Goal: Information Seeking & Learning: Learn about a topic

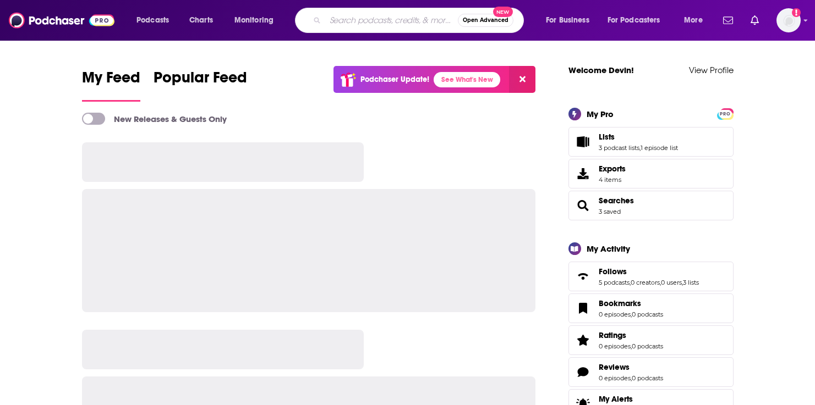
click at [326, 16] on input "Search podcasts, credits, & more..." at bounding box center [391, 21] width 133 height 18
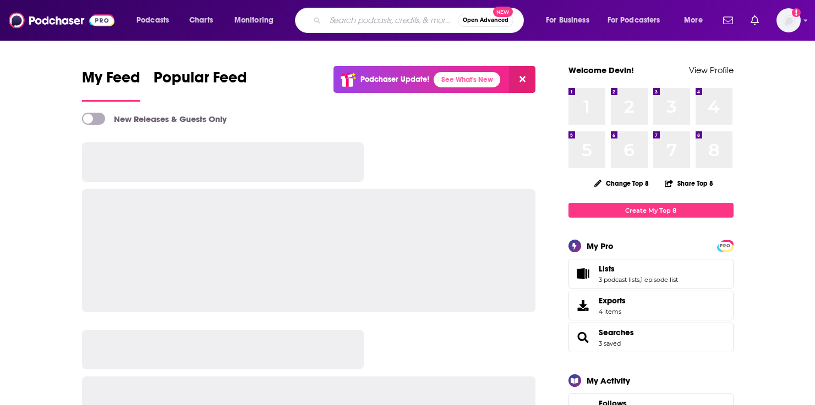
paste input "The Built Different Podcast with [PERSON_NAME]"
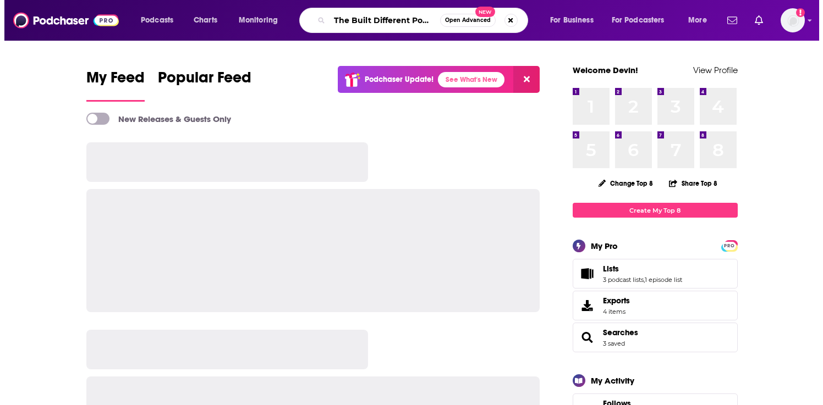
scroll to position [0, 97]
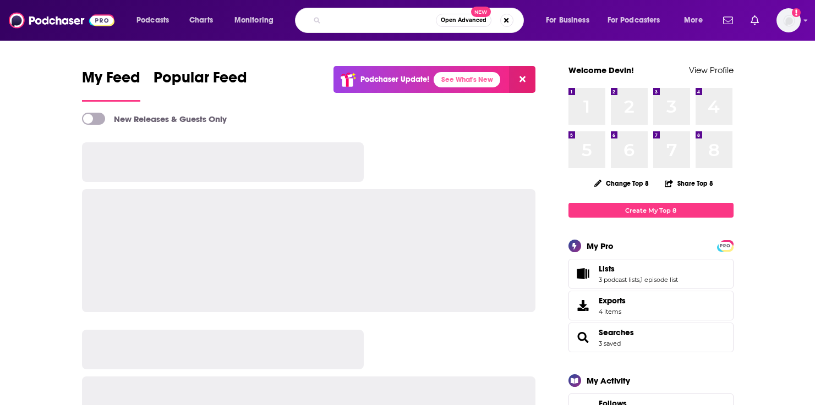
type input "The Built Different Podcast with [PERSON_NAME]"
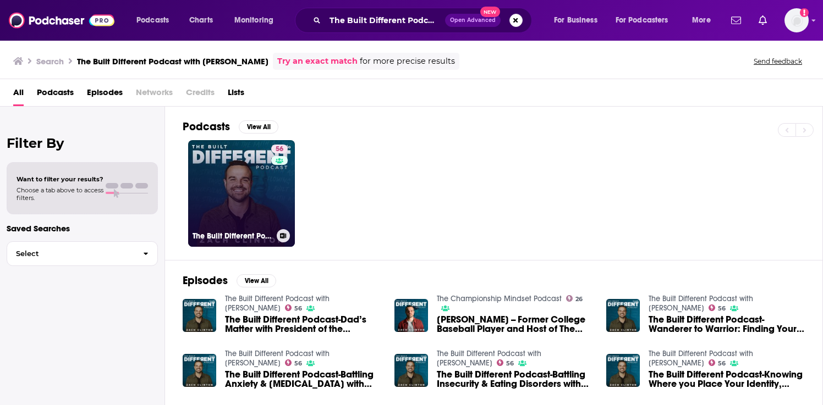
click at [228, 213] on link "56 The Built Different Podcast with [PERSON_NAME]" at bounding box center [241, 193] width 107 height 107
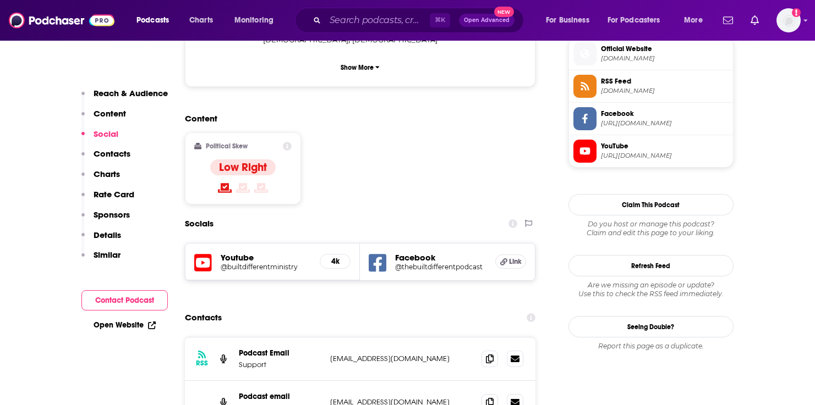
scroll to position [836, 0]
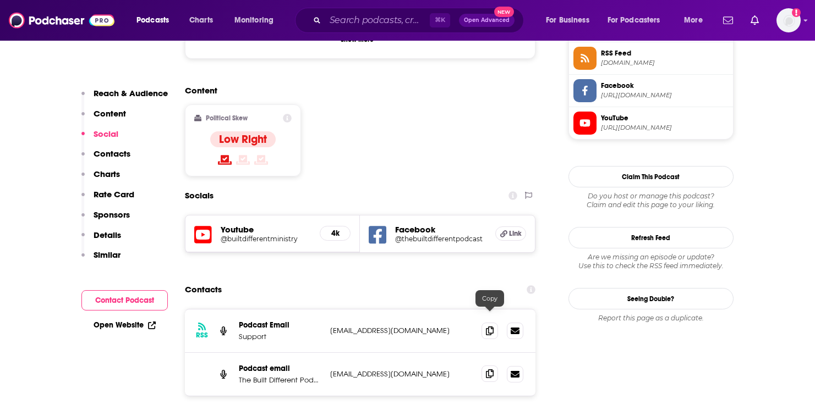
click at [495, 366] on span at bounding box center [489, 374] width 17 height 17
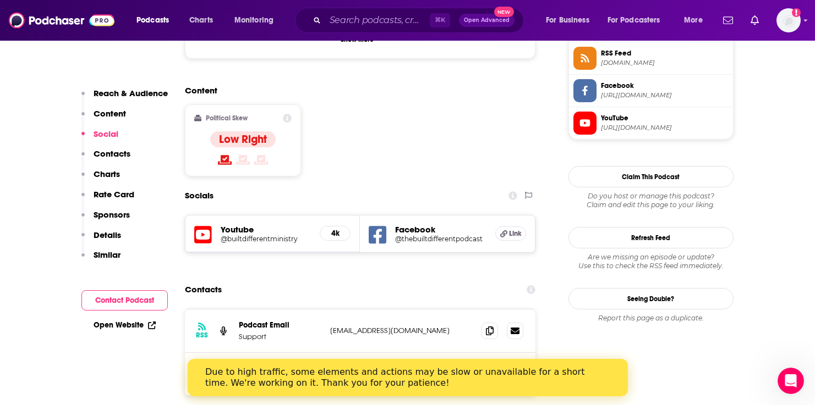
scroll to position [0, 0]
click at [385, 17] on input "Search podcasts, credits, & more..." at bounding box center [377, 21] width 105 height 18
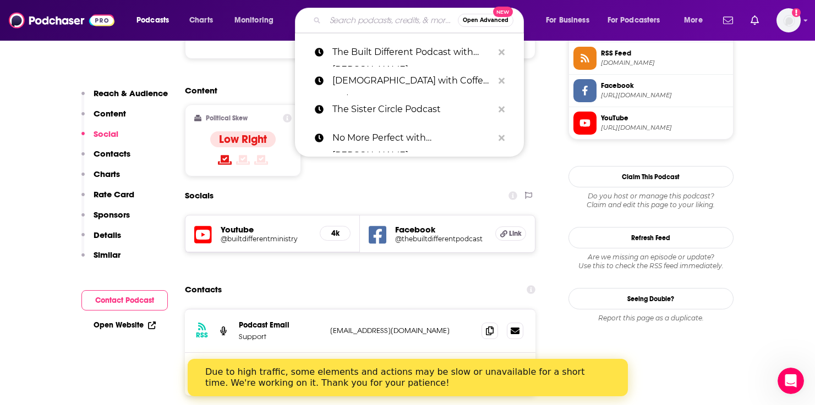
paste input "The [PERSON_NAME] Files"
type input "The [PERSON_NAME] Files"
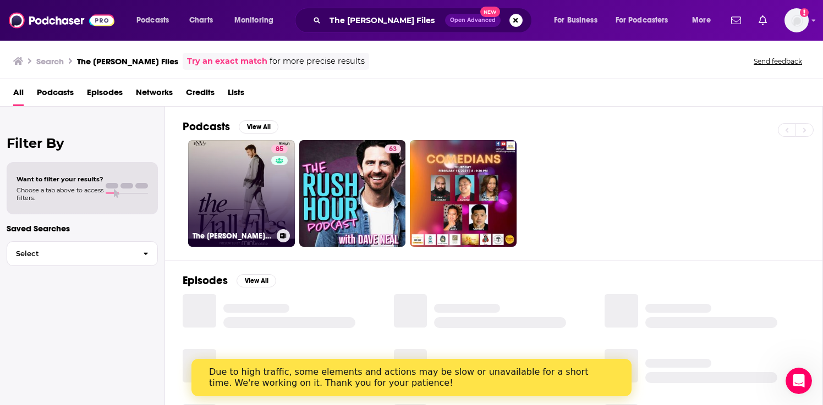
click at [262, 189] on link "85 The [PERSON_NAME] Files" at bounding box center [241, 193] width 107 height 107
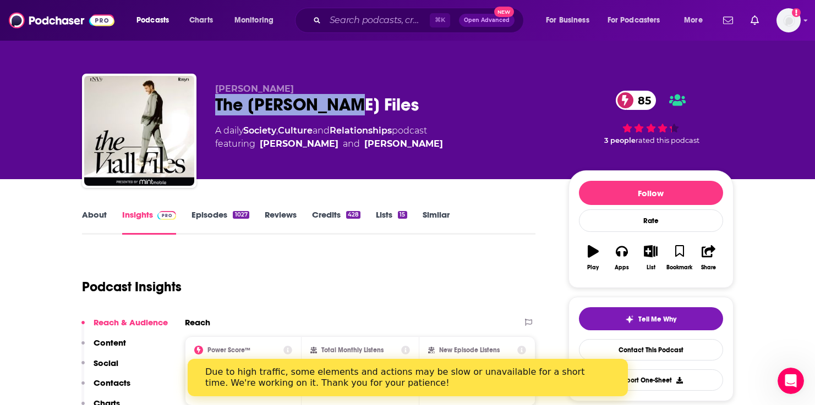
drag, startPoint x: 327, startPoint y: 107, endPoint x: 216, endPoint y: 107, distance: 111.1
click at [216, 107] on div "The [PERSON_NAME] Files 85" at bounding box center [383, 104] width 336 height 21
copy h2 "The [PERSON_NAME] Files"
